Goal: Task Accomplishment & Management: Use online tool/utility

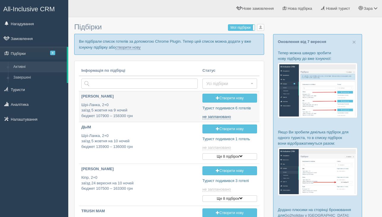
type input "2025-09-12 18:40"
click at [140, 45] on link "створити нову" at bounding box center [127, 47] width 25 height 5
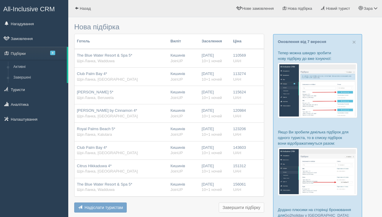
click at [106, 210] on span "Надіслати туристам" at bounding box center [104, 208] width 39 height 5
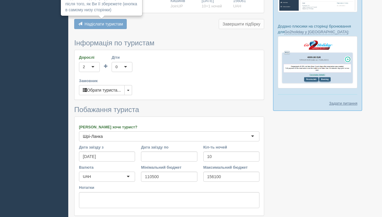
scroll to position [198, 0]
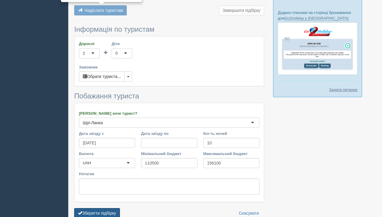
click at [106, 210] on button "Зберегти підбірку" at bounding box center [97, 213] width 46 height 10
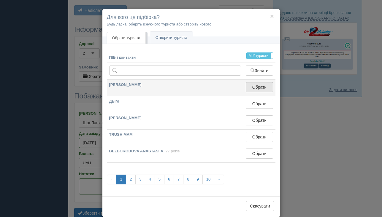
click at [255, 88] on button "Обрати" at bounding box center [259, 87] width 27 height 10
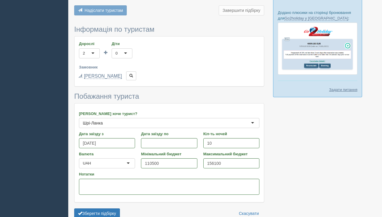
scroll to position [229, 0]
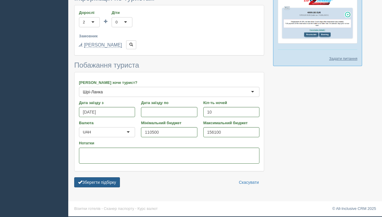
click at [117, 178] on button "Зберегти підбірку" at bounding box center [97, 183] width 46 height 10
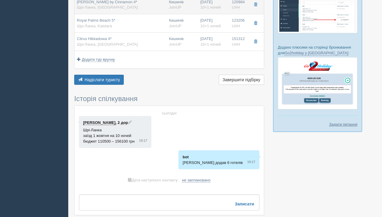
scroll to position [194, 0]
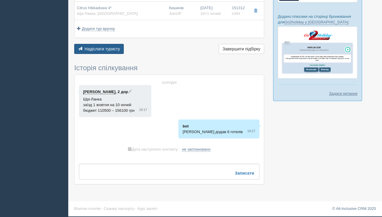
click at [97, 48] on span "Надіслати туристу" at bounding box center [103, 49] width 36 height 5
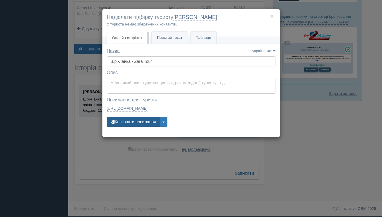
click at [149, 123] on button "Копіювати посилання" at bounding box center [133, 122] width 53 height 10
click at [134, 124] on button "Копіювати посилання" at bounding box center [133, 122] width 53 height 10
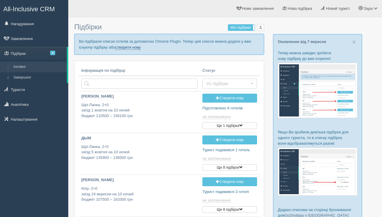
click at [140, 47] on link "створити нову" at bounding box center [127, 47] width 25 height 5
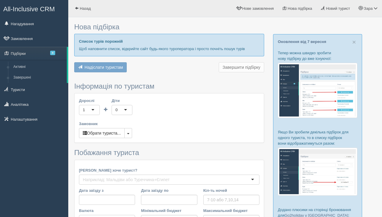
type input "9"
type input "91600"
type input "144000"
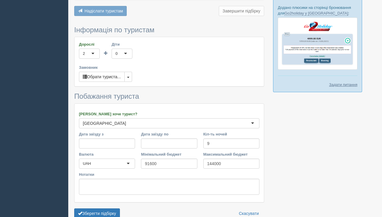
scroll to position [228, 0]
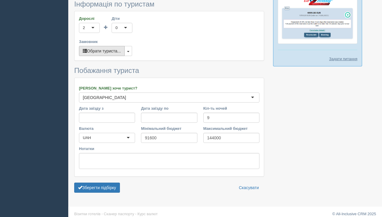
click at [112, 46] on button "Обрати туриста..." at bounding box center [102, 51] width 46 height 10
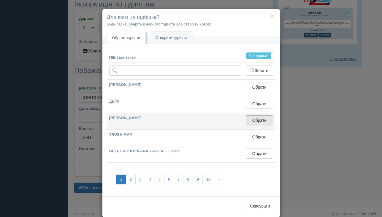
click at [269, 118] on button "Обрати" at bounding box center [259, 121] width 27 height 10
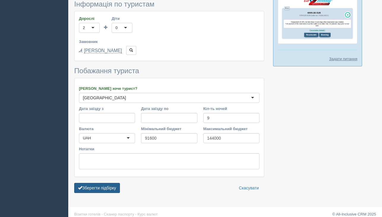
click at [97, 184] on button "Зберегти підбірку" at bounding box center [97, 188] width 46 height 10
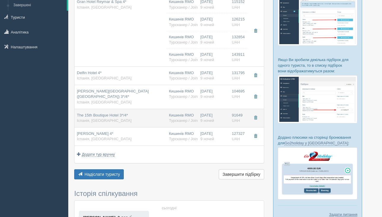
scroll to position [97, 0]
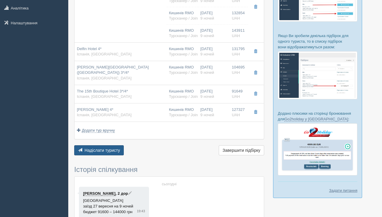
click at [105, 148] on span "Надіслати туристу" at bounding box center [103, 150] width 36 height 5
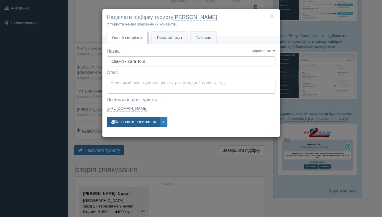
click at [140, 124] on button "Копіювати посилання" at bounding box center [133, 122] width 53 height 10
